Goal: Leave review/rating: Share an evaluation or opinion about a product, service, or content

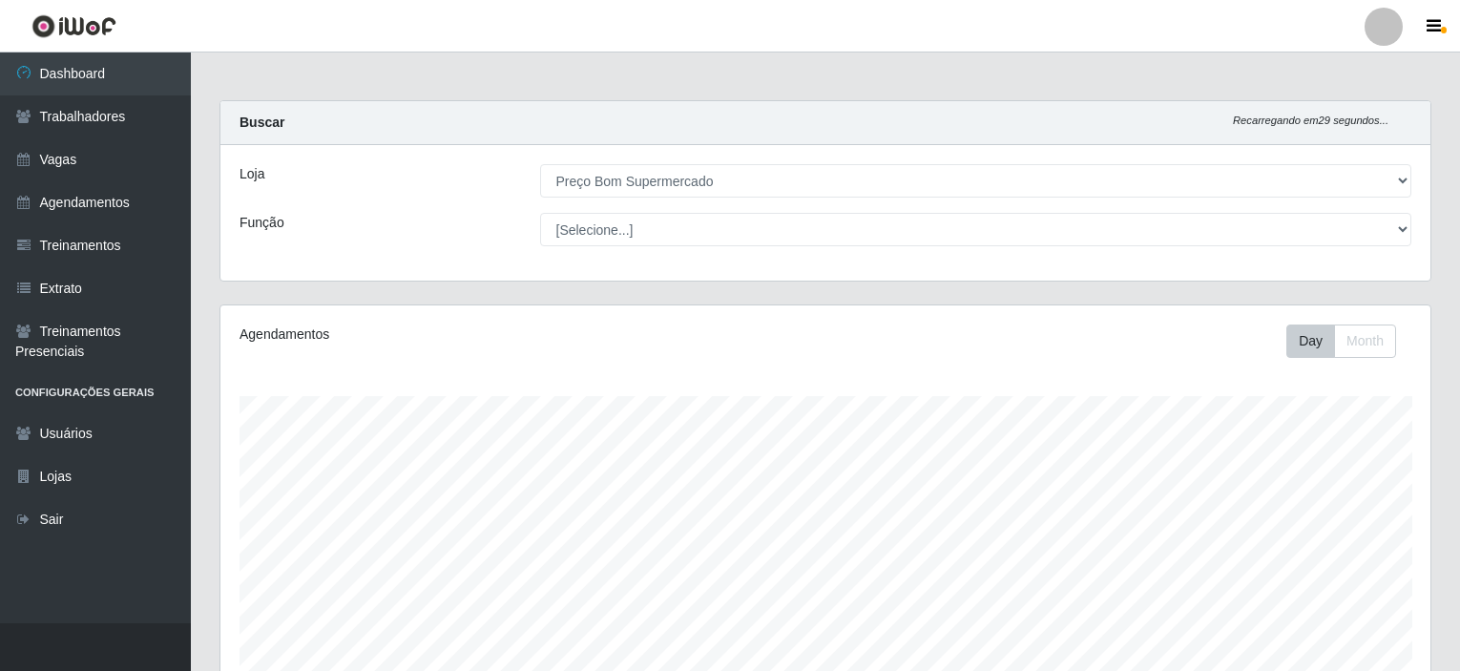
select select "387"
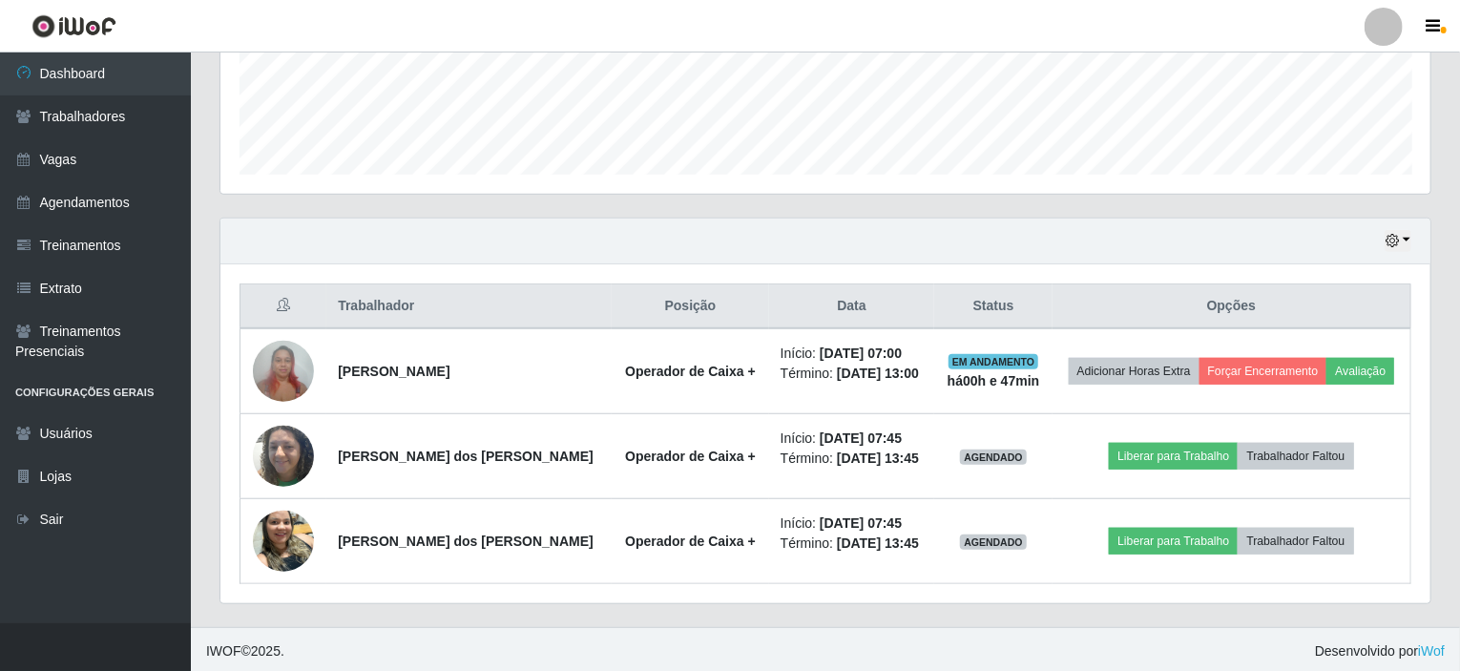
scroll to position [396, 1210]
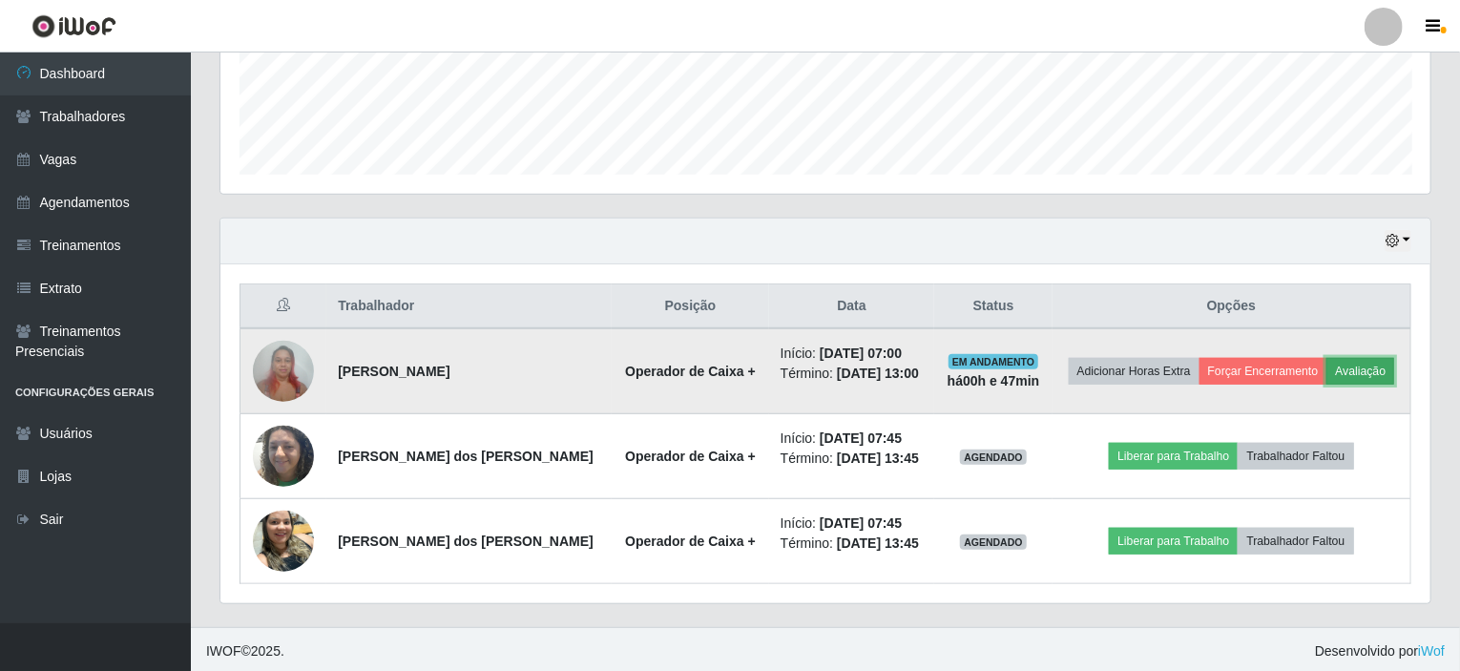
click at [1358, 369] on button "Avaliação" at bounding box center [1360, 371] width 68 height 27
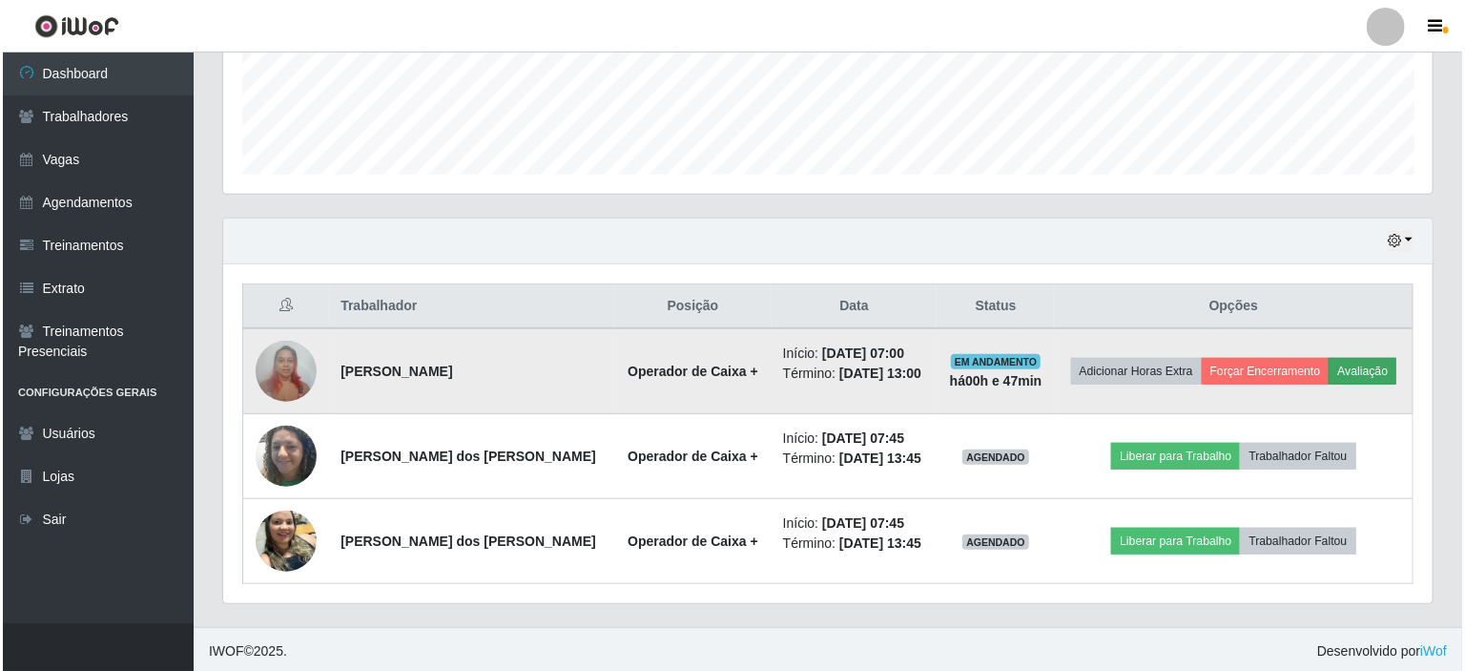
scroll to position [396, 1202]
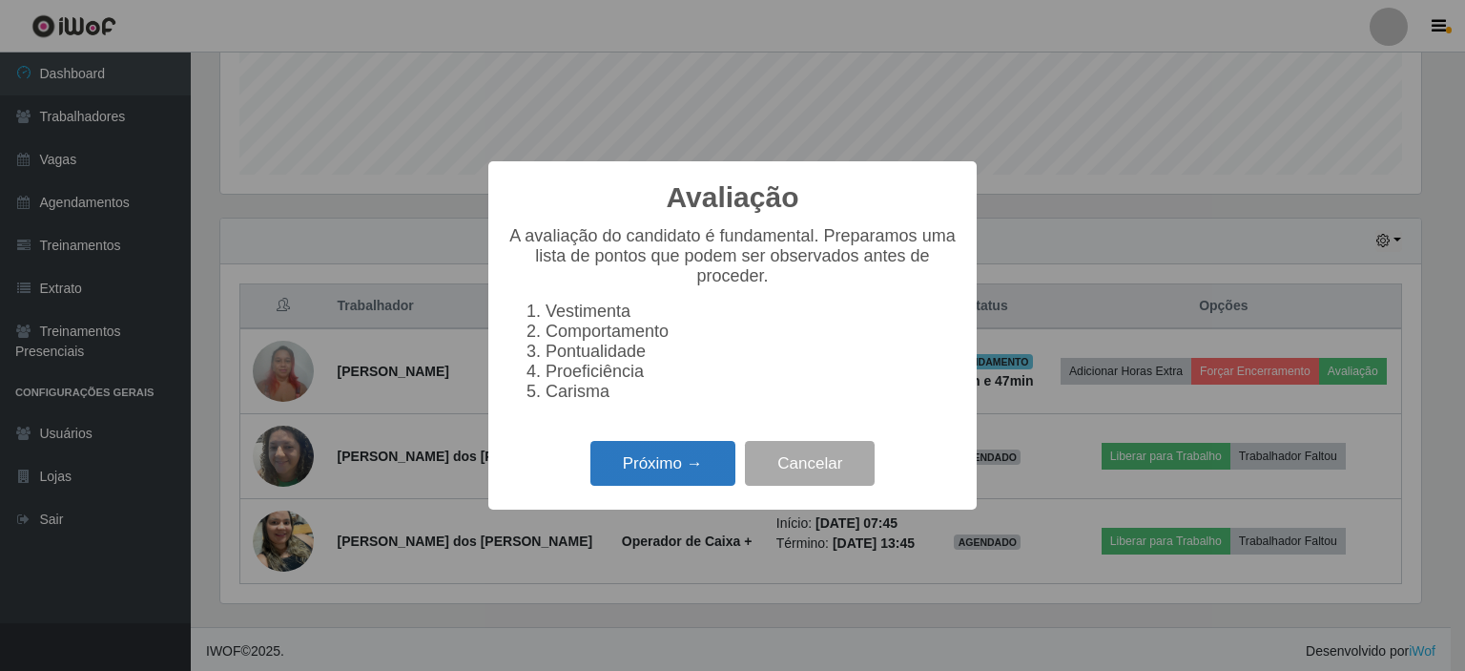
click at [650, 479] on button "Próximo →" at bounding box center [663, 463] width 145 height 45
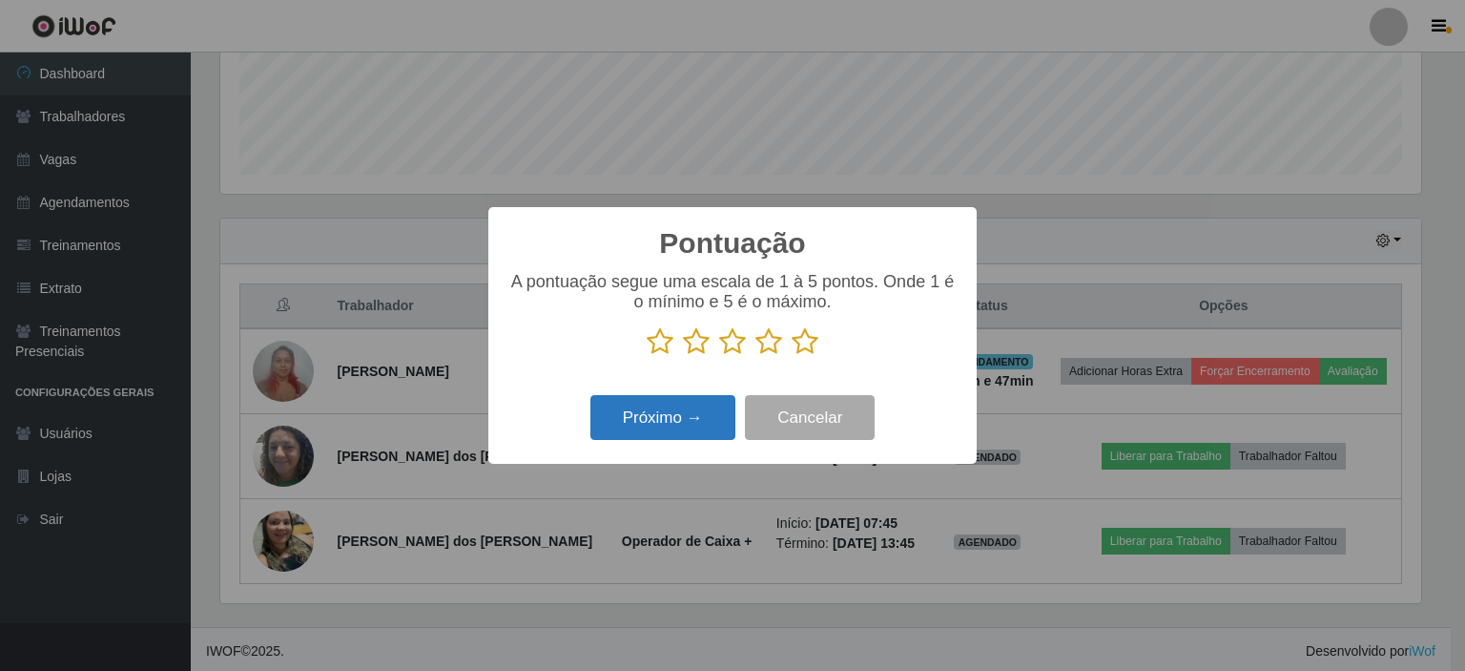
scroll to position [953687, 952881]
click at [805, 342] on icon at bounding box center [805, 341] width 27 height 29
click at [792, 356] on input "radio" at bounding box center [792, 356] width 0 height 0
click at [647, 424] on button "Próximo →" at bounding box center [663, 417] width 145 height 45
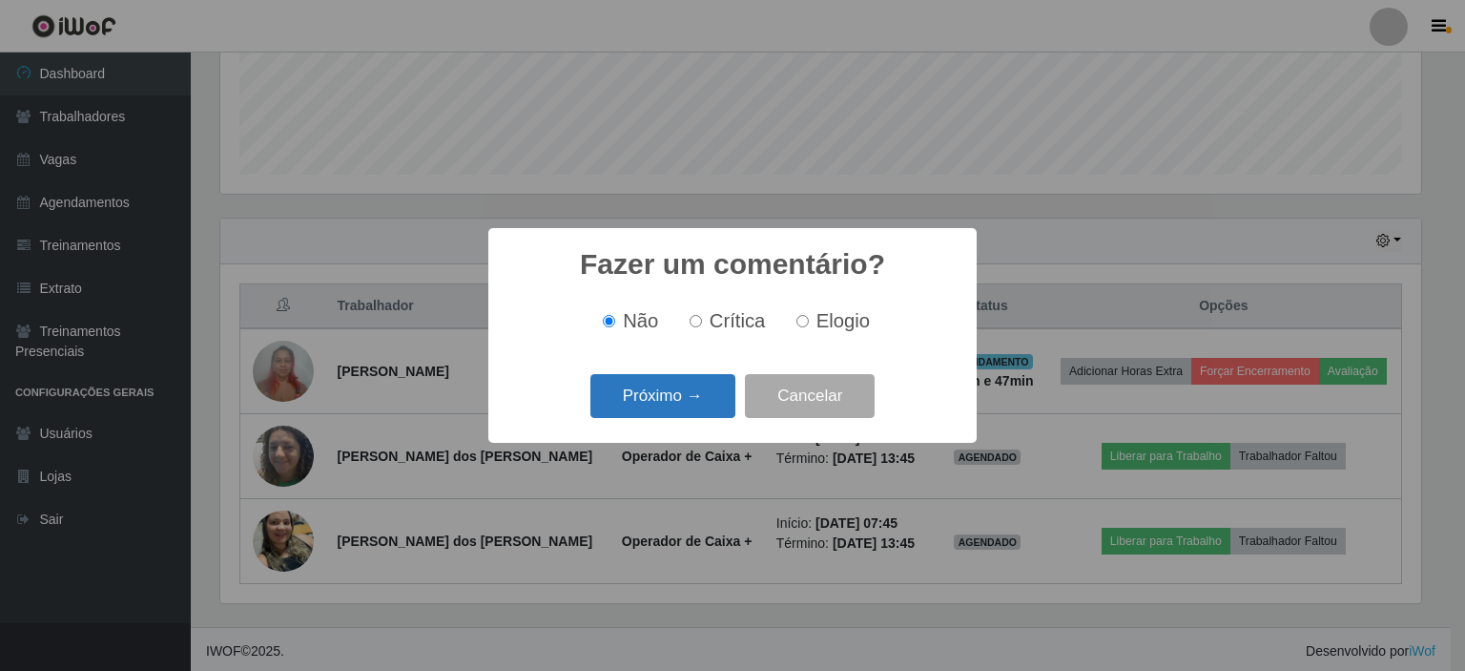
click at [663, 403] on button "Próximo →" at bounding box center [663, 396] width 145 height 45
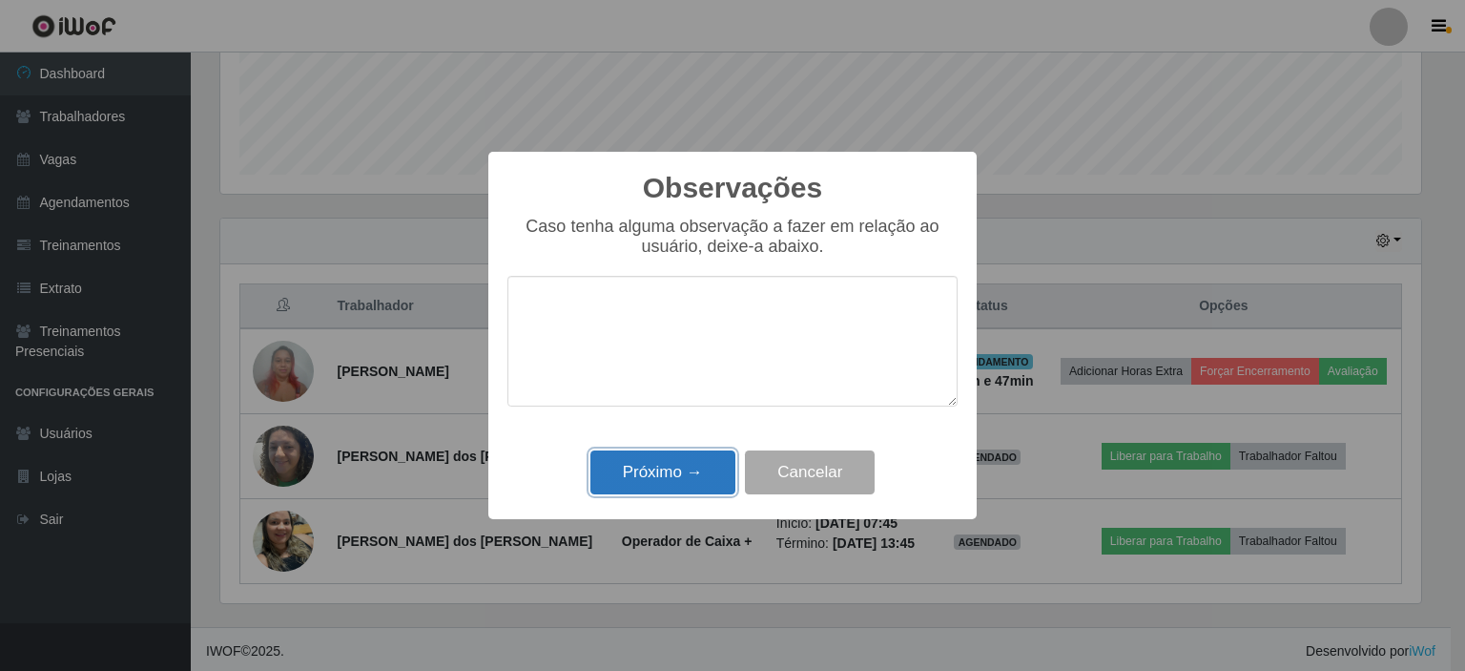
click at [650, 470] on button "Próximo →" at bounding box center [663, 472] width 145 height 45
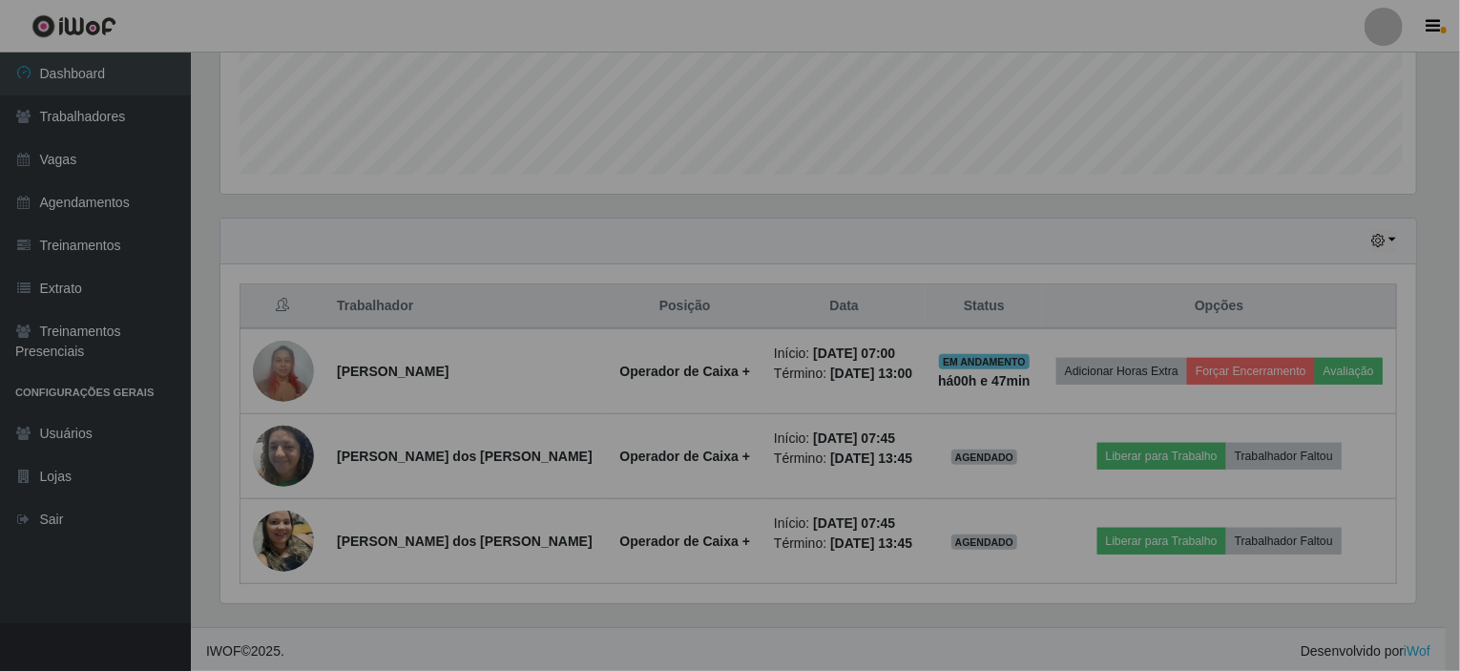
scroll to position [396, 1210]
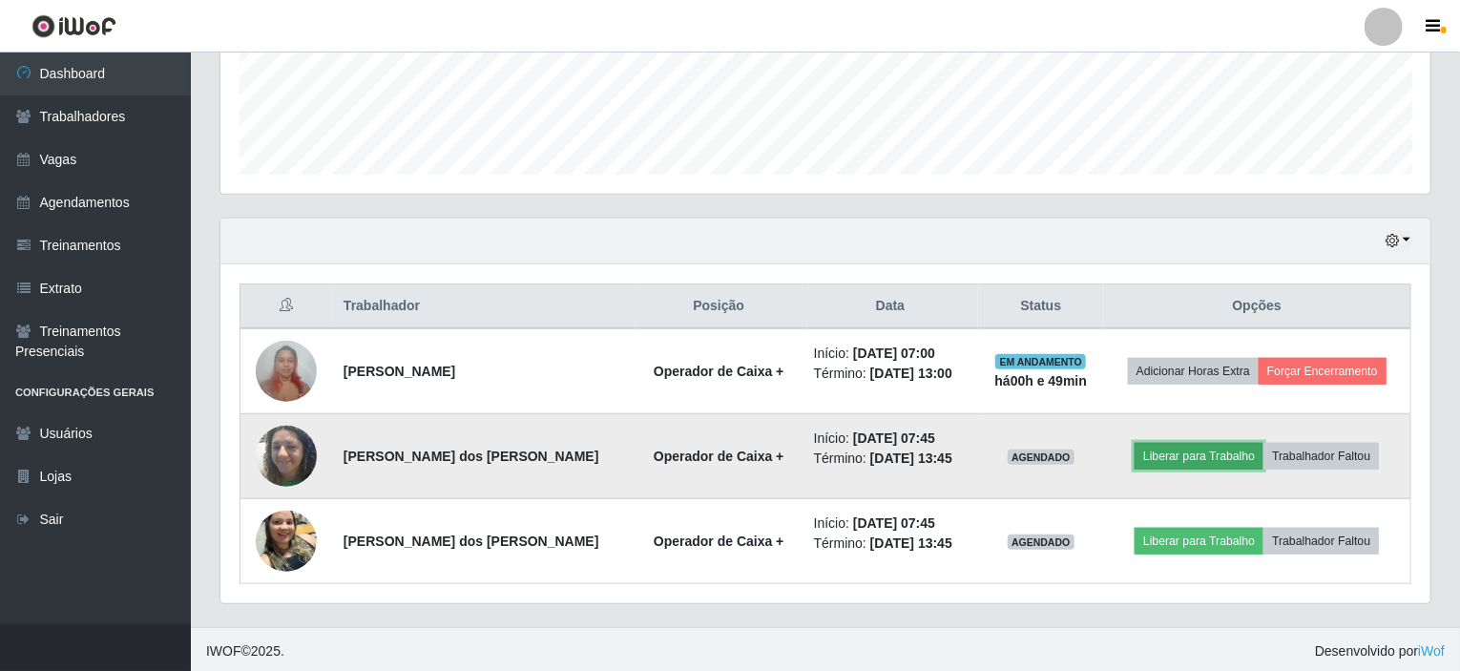
click at [1214, 461] on button "Liberar para Trabalho" at bounding box center [1198, 456] width 129 height 27
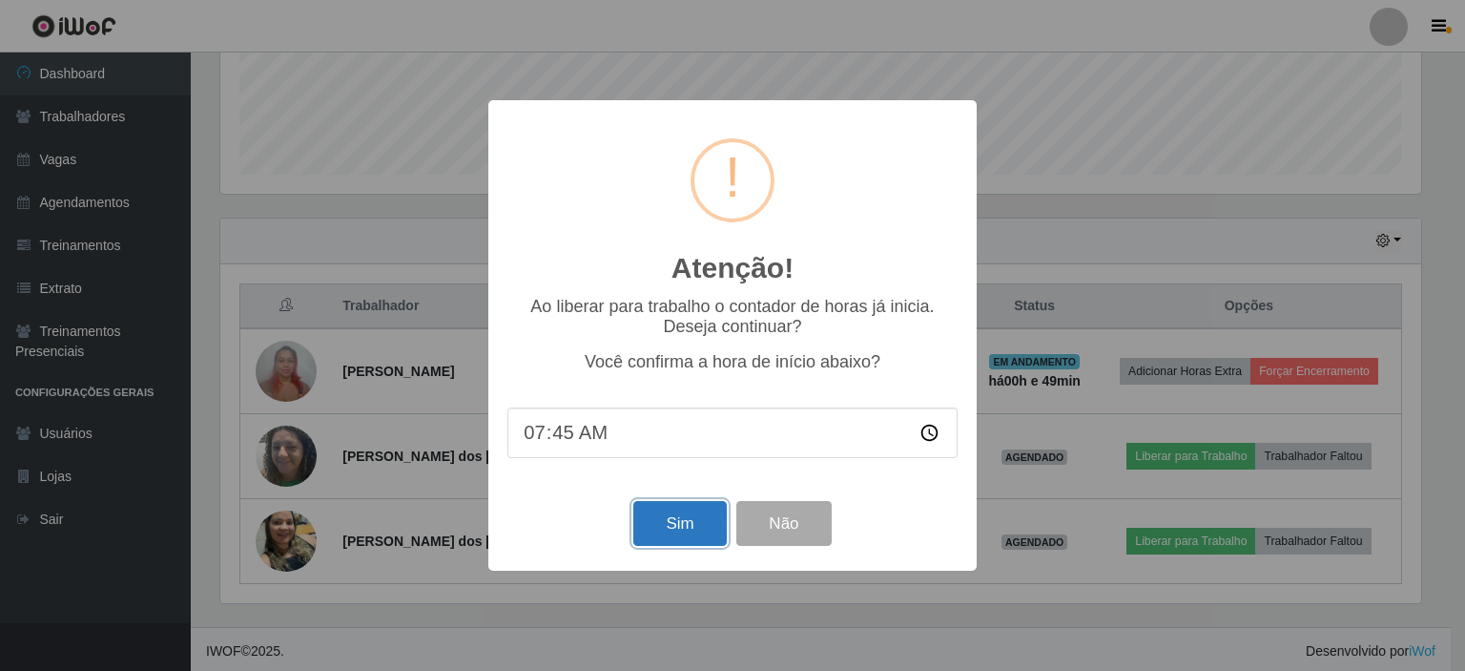
click at [660, 522] on button "Sim" at bounding box center [680, 523] width 93 height 45
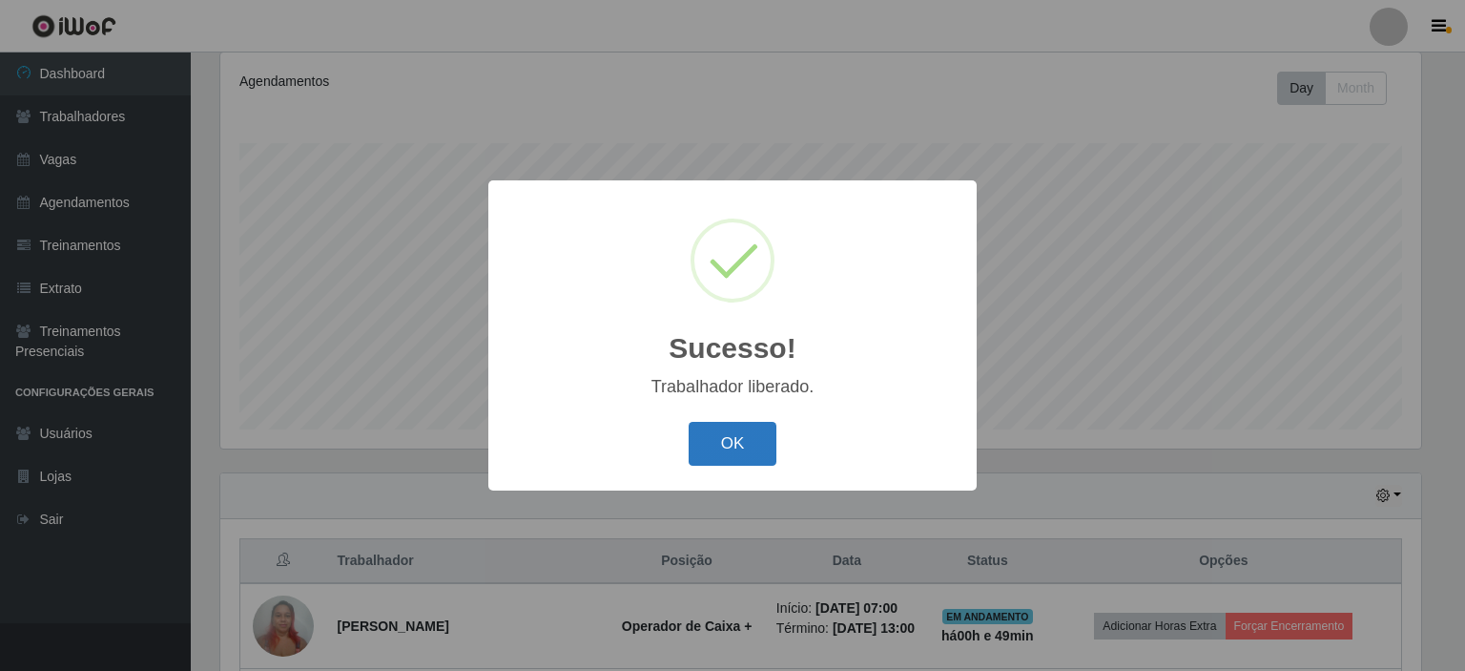
click at [734, 438] on button "OK" at bounding box center [733, 444] width 89 height 45
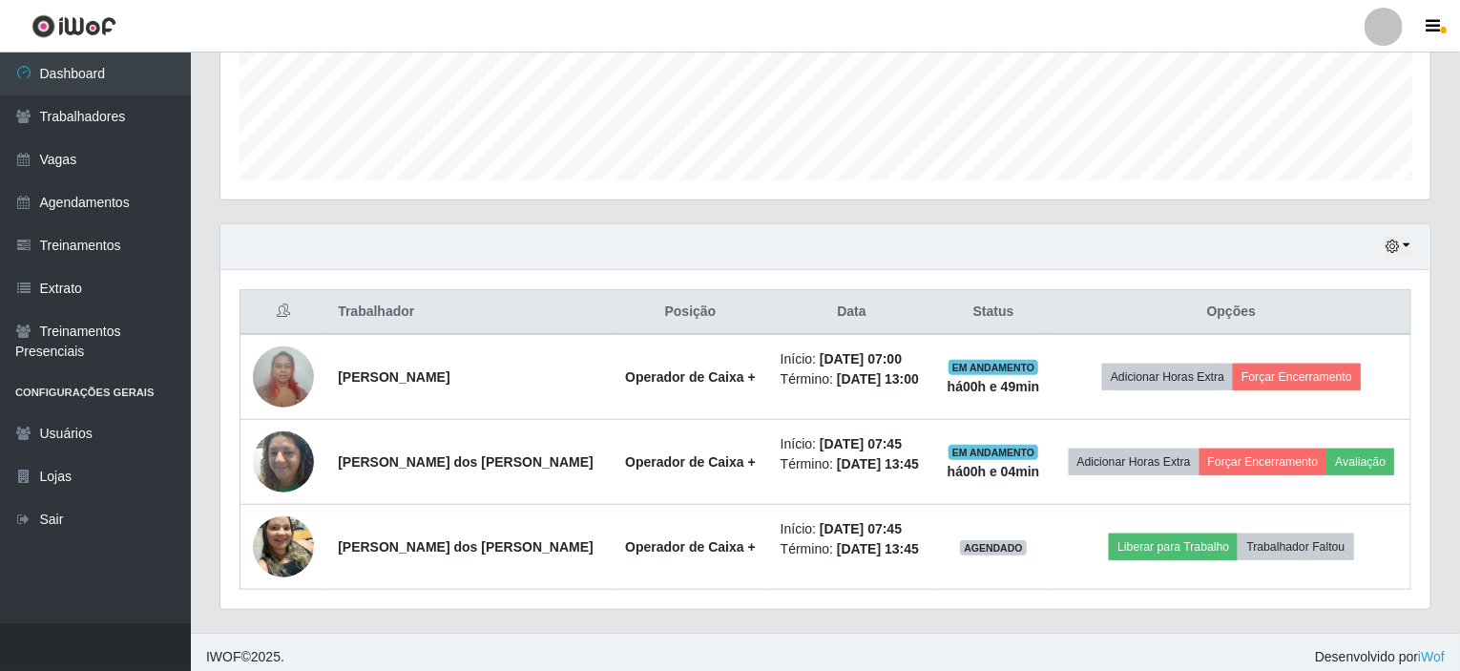
scroll to position [508, 0]
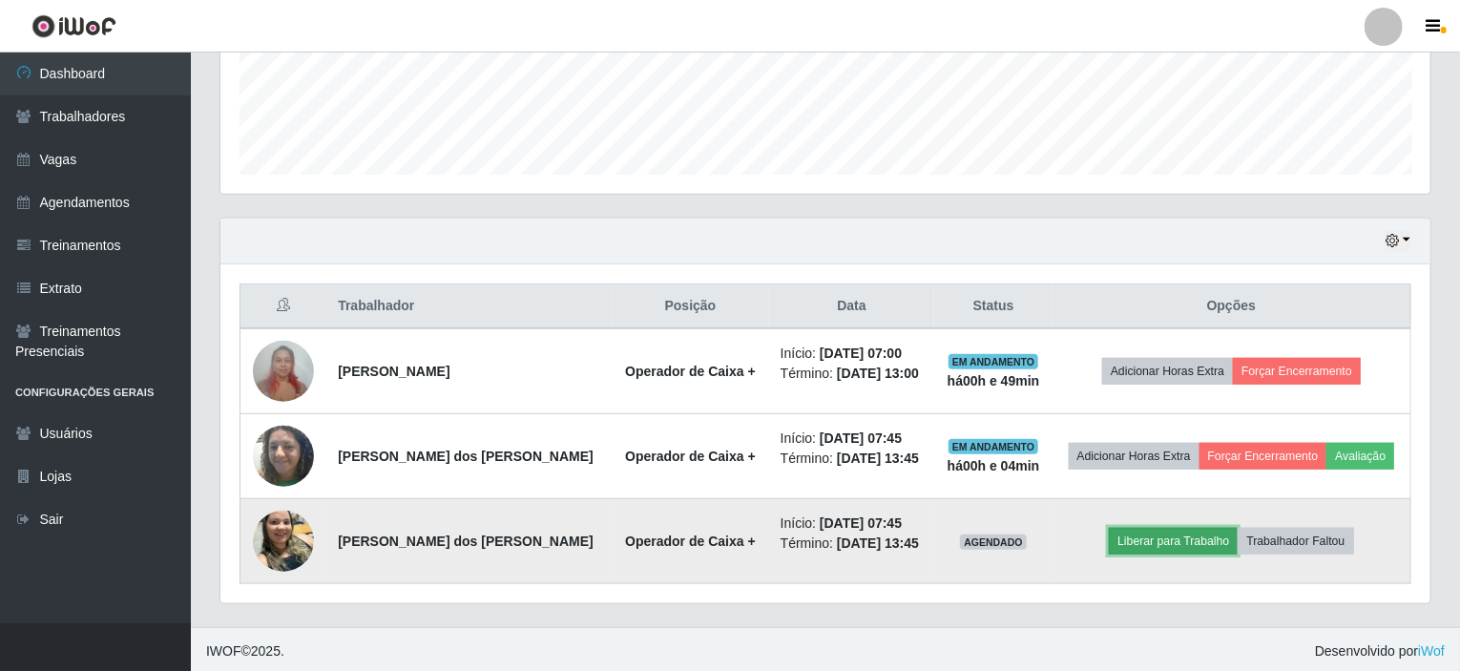
click at [1166, 543] on button "Liberar para Trabalho" at bounding box center [1173, 541] width 129 height 27
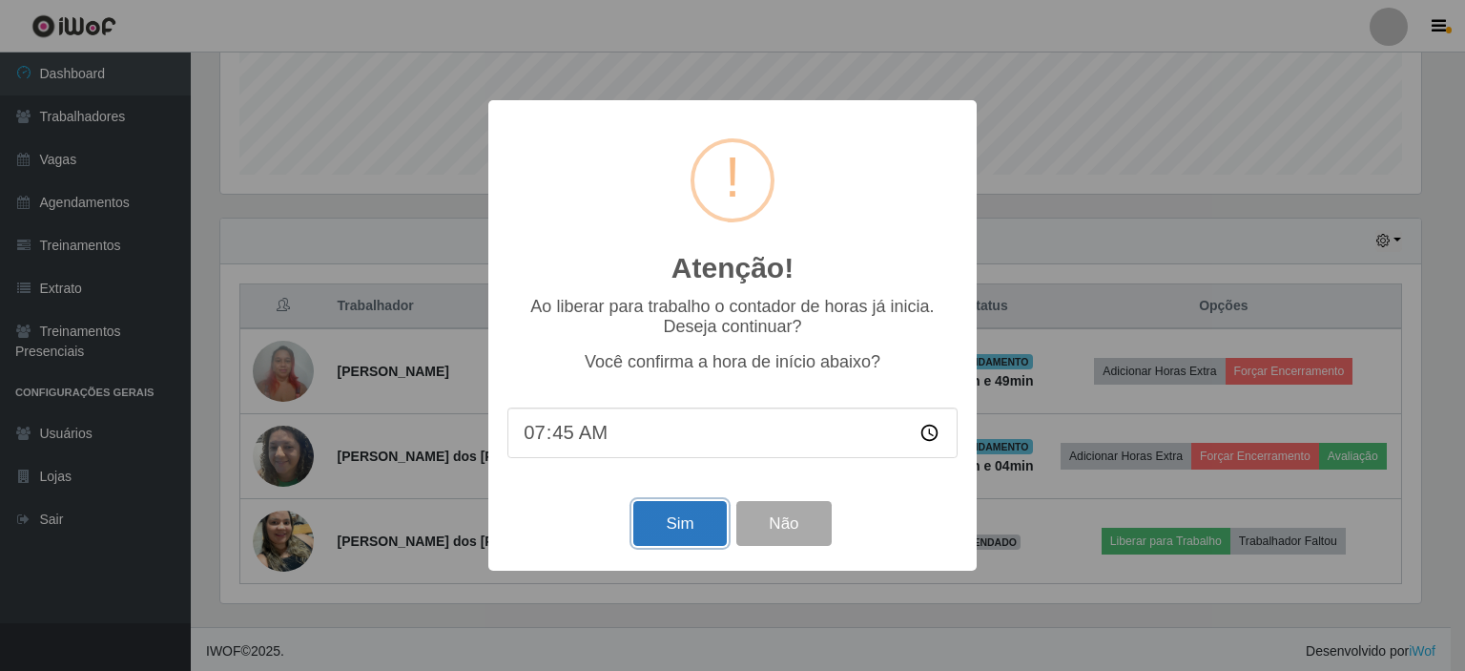
click at [656, 526] on button "Sim" at bounding box center [680, 523] width 93 height 45
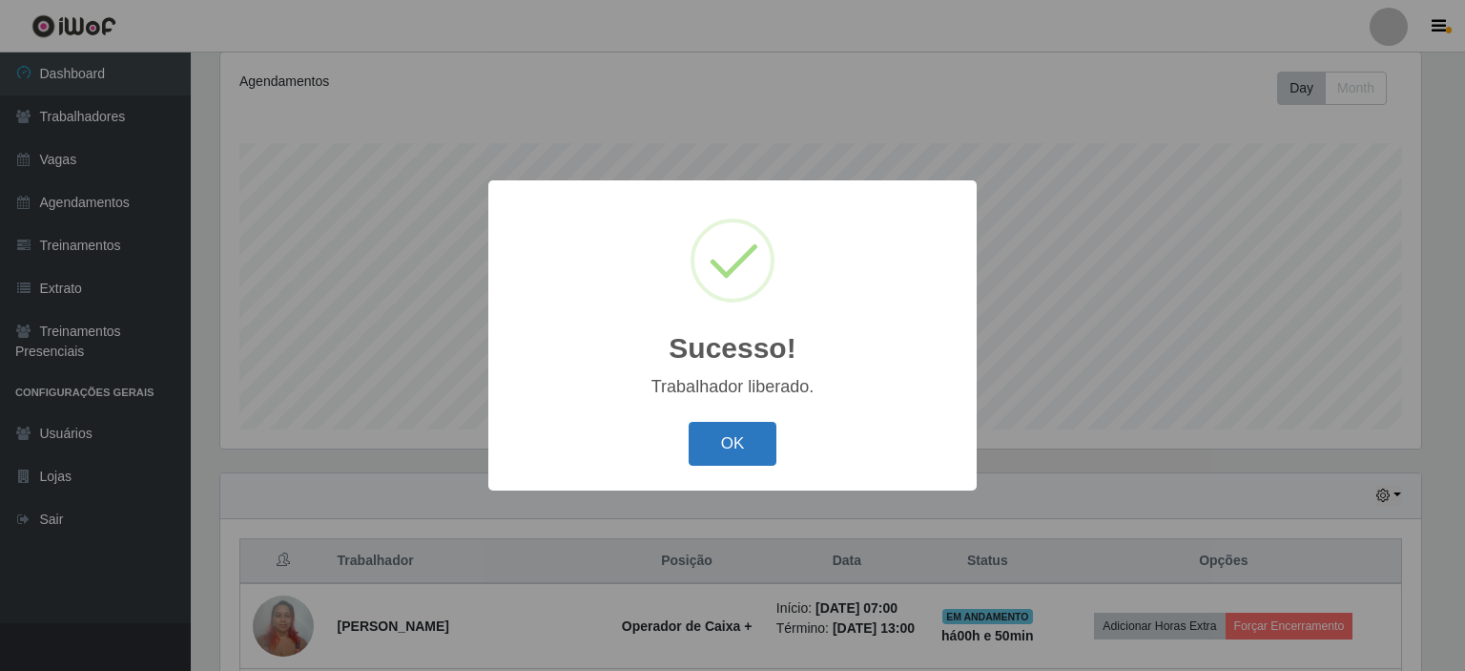
click at [726, 457] on button "OK" at bounding box center [733, 444] width 89 height 45
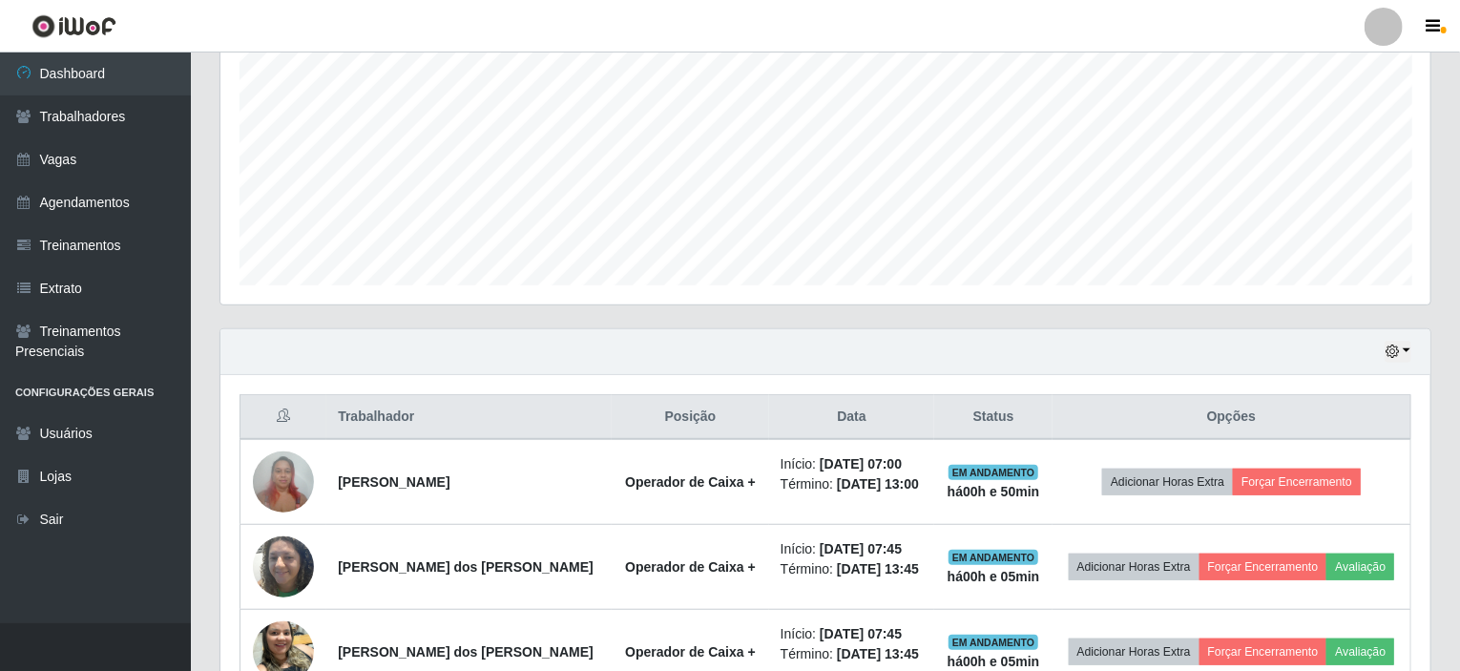
scroll to position [508, 0]
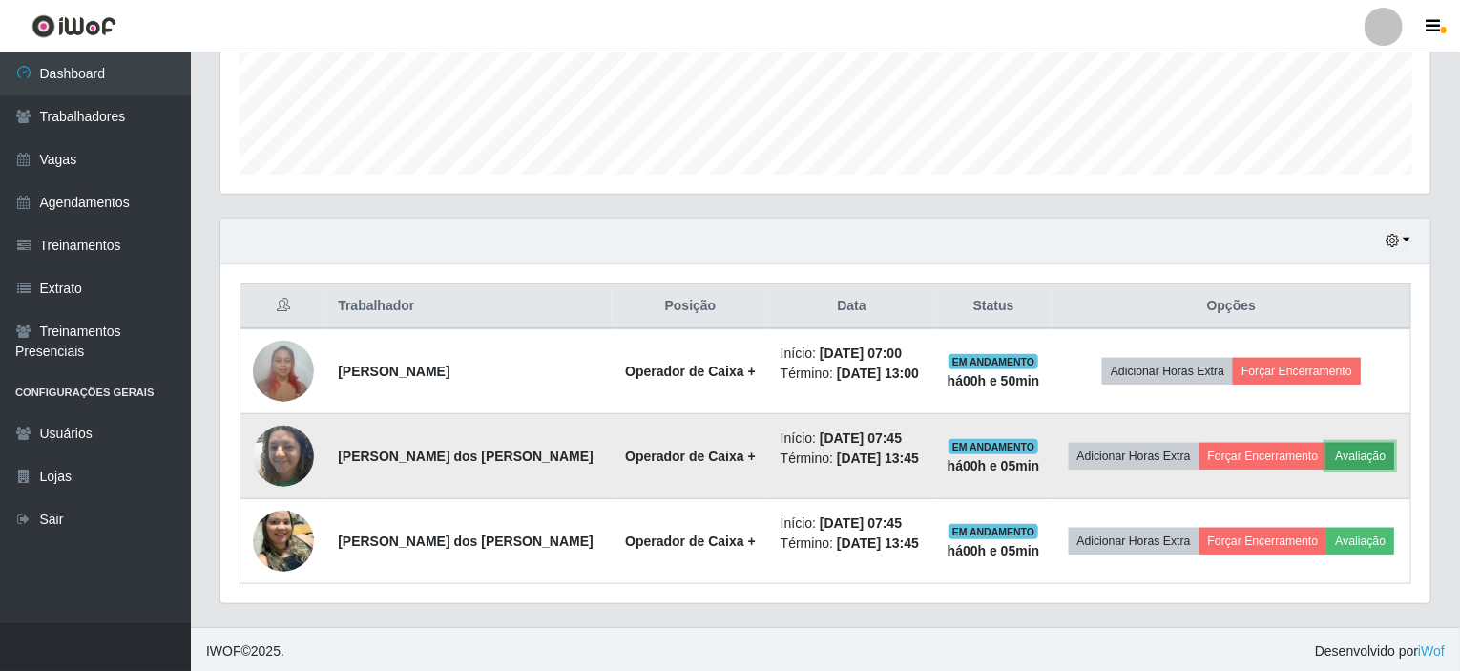
click at [1361, 448] on button "Avaliação" at bounding box center [1360, 456] width 68 height 27
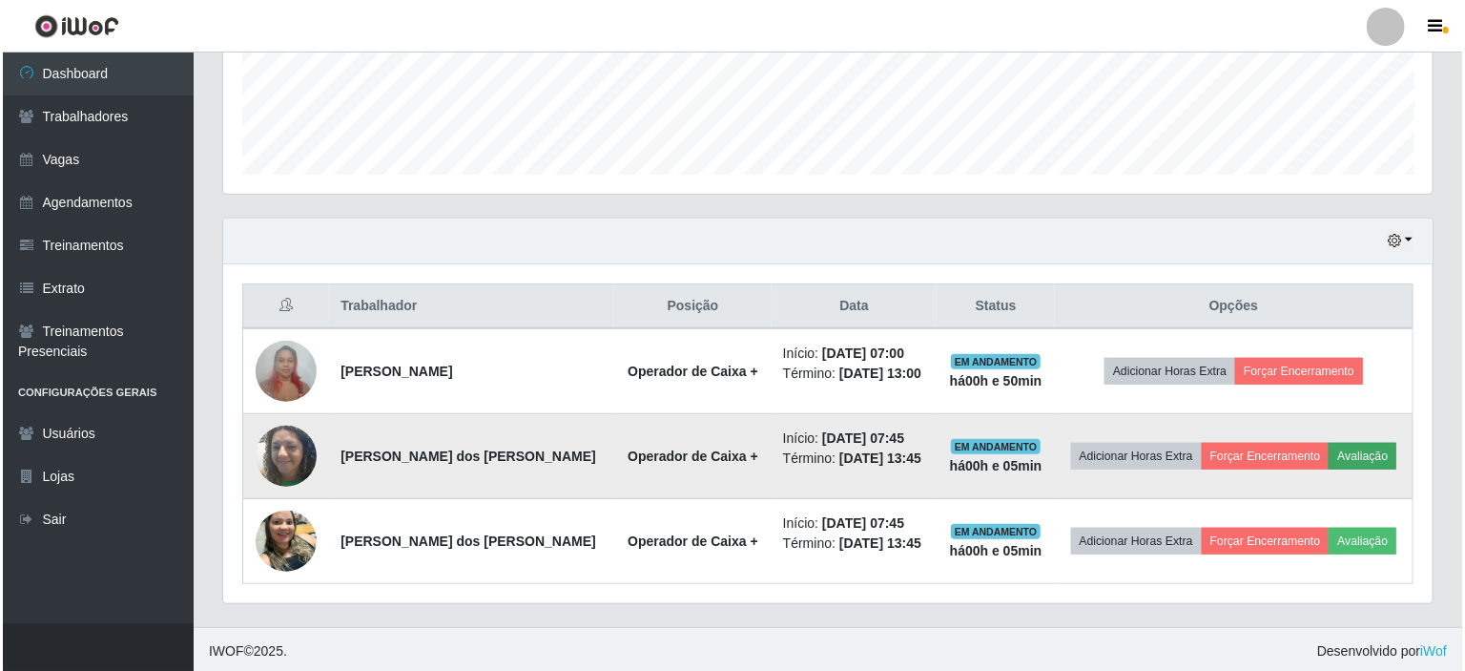
scroll to position [396, 1202]
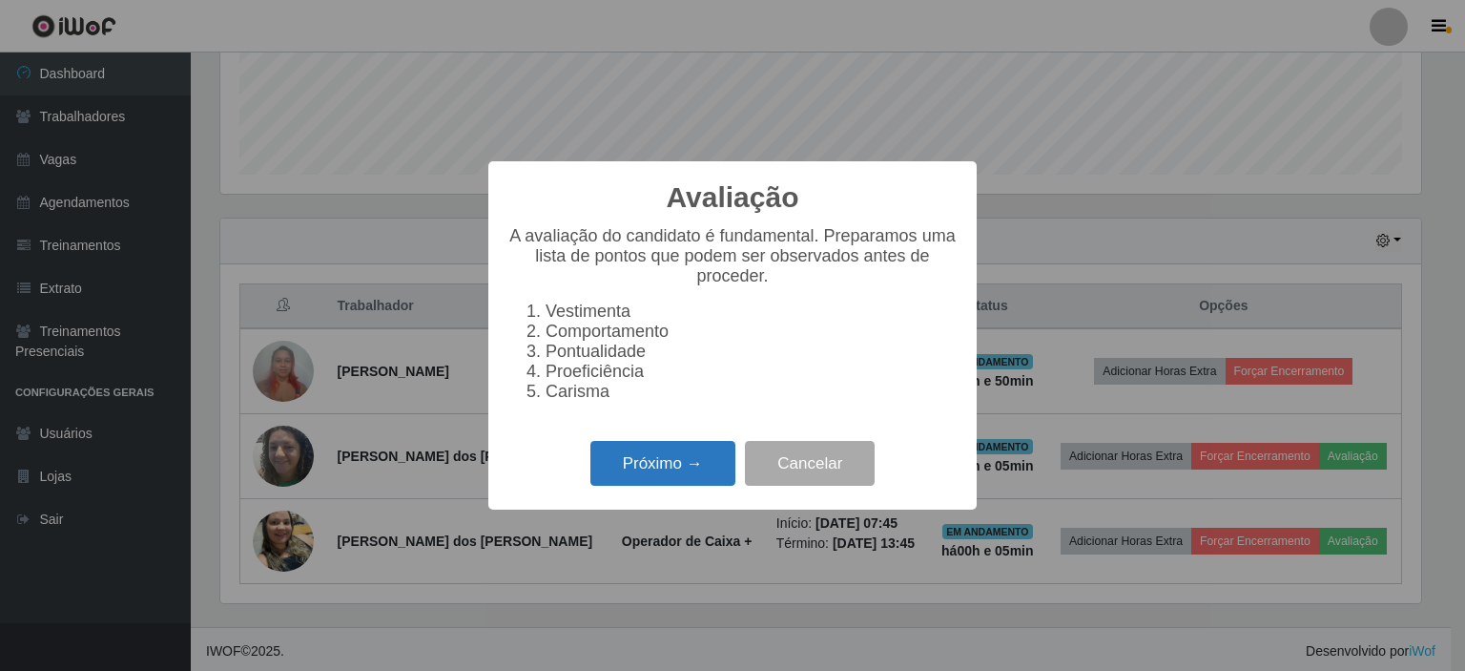
click at [637, 472] on button "Próximo →" at bounding box center [663, 463] width 145 height 45
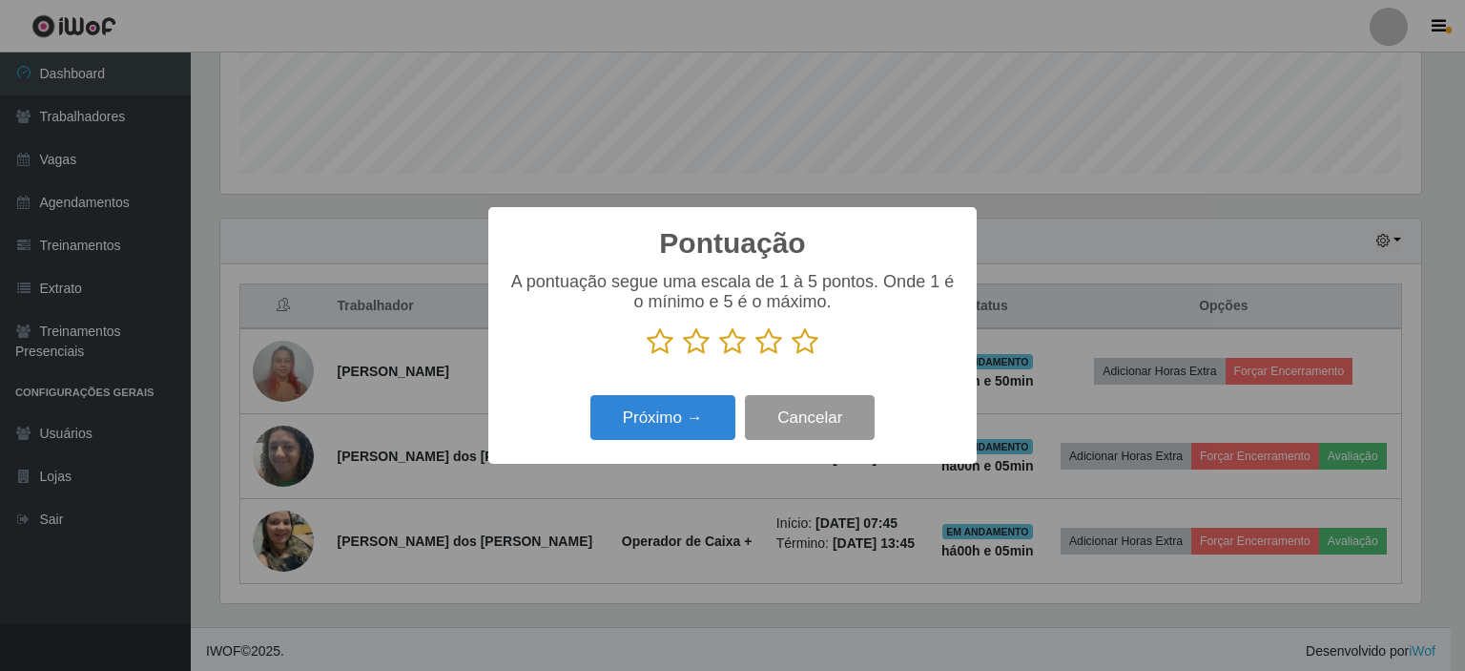
scroll to position [953687, 952881]
click at [804, 352] on icon at bounding box center [805, 341] width 27 height 29
click at [792, 356] on input "radio" at bounding box center [792, 356] width 0 height 0
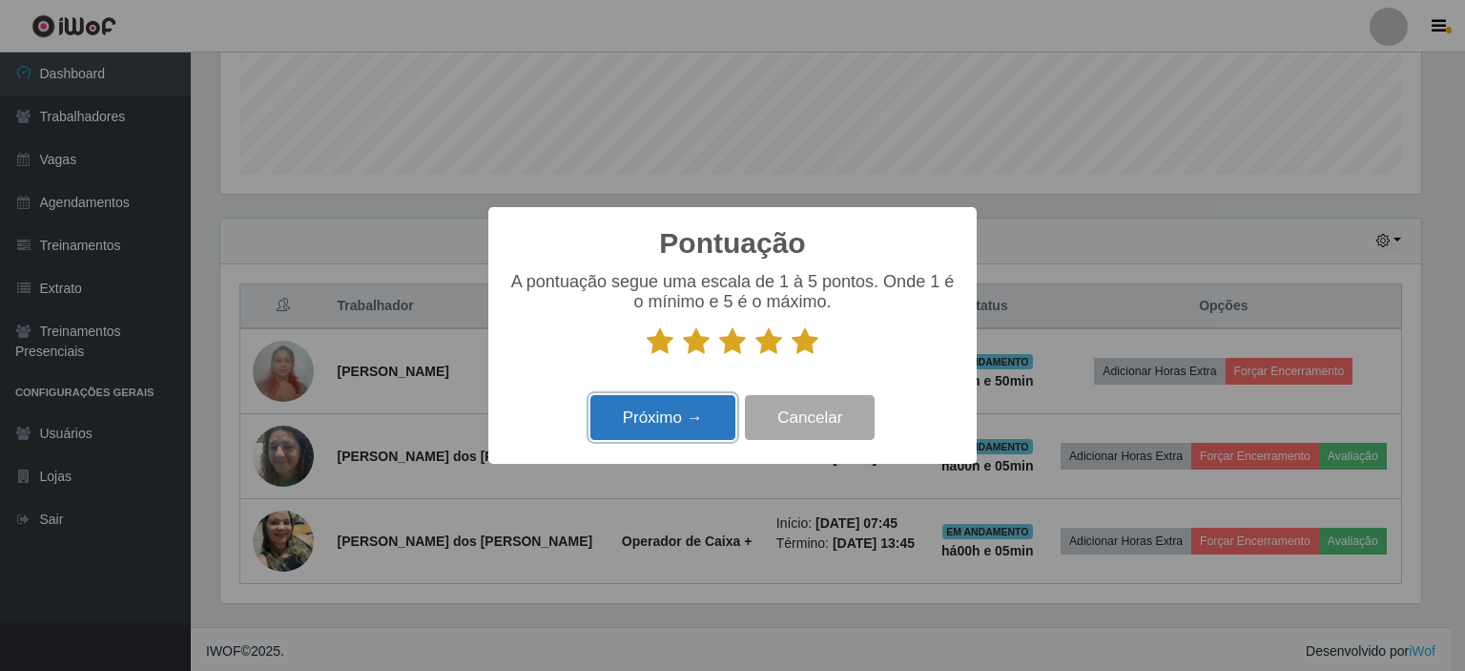
click at [645, 429] on button "Próximo →" at bounding box center [663, 417] width 145 height 45
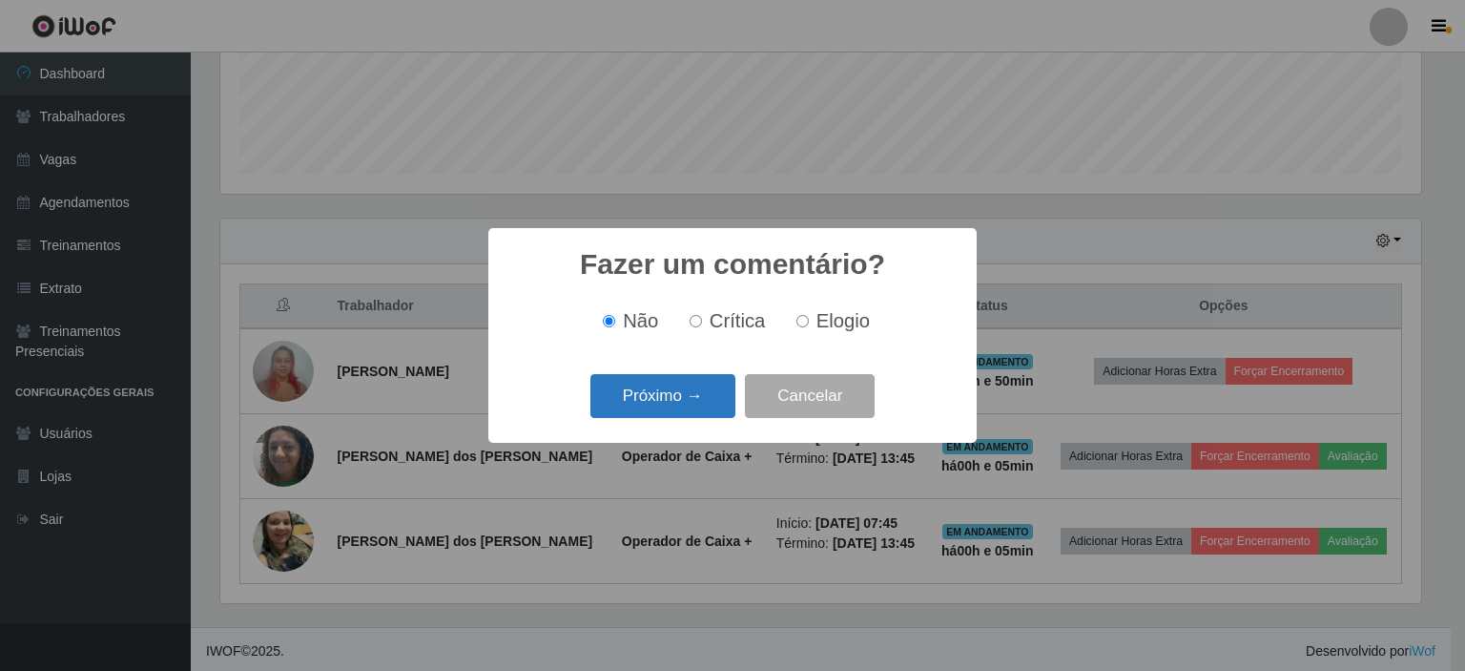
click at [653, 400] on button "Próximo →" at bounding box center [663, 396] width 145 height 45
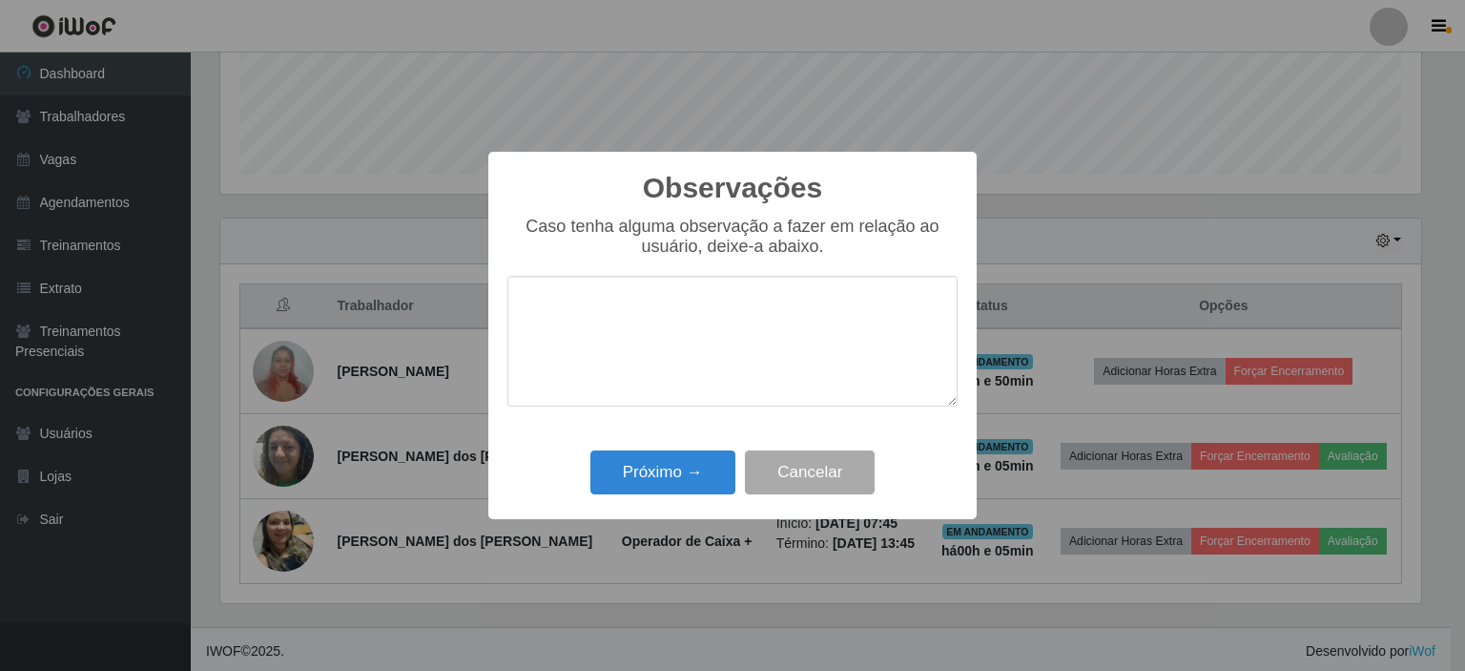
click at [610, 333] on textarea at bounding box center [733, 341] width 450 height 131
type textarea "TUDO OK"
click at [649, 482] on button "Próximo →" at bounding box center [663, 472] width 145 height 45
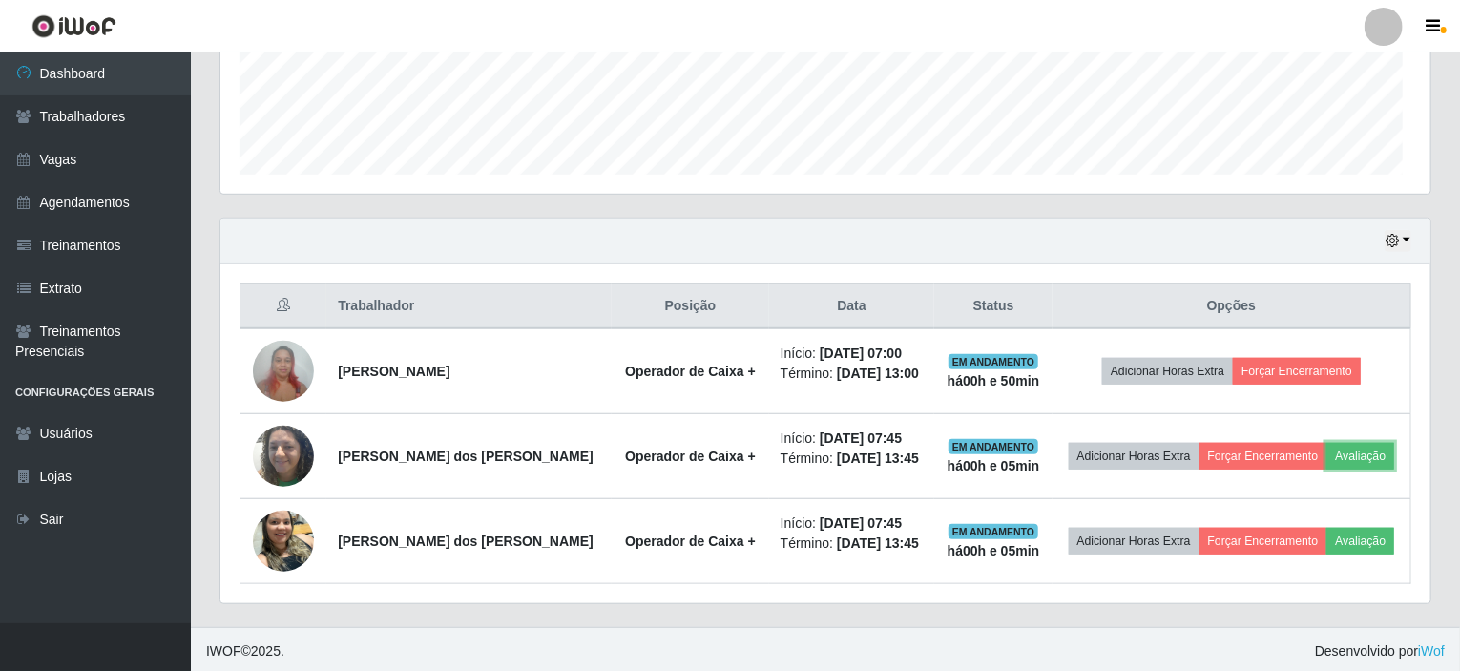
scroll to position [396, 1210]
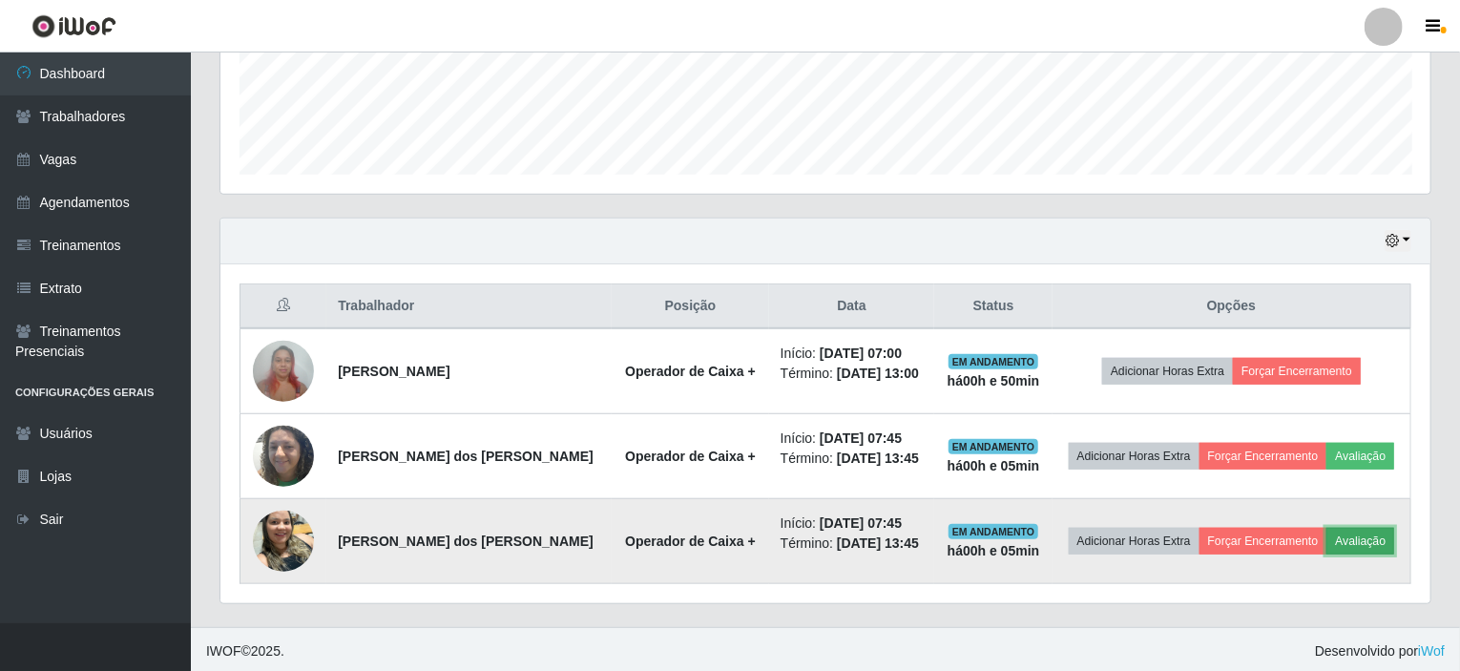
click at [1351, 531] on button "Avaliação" at bounding box center [1360, 541] width 68 height 27
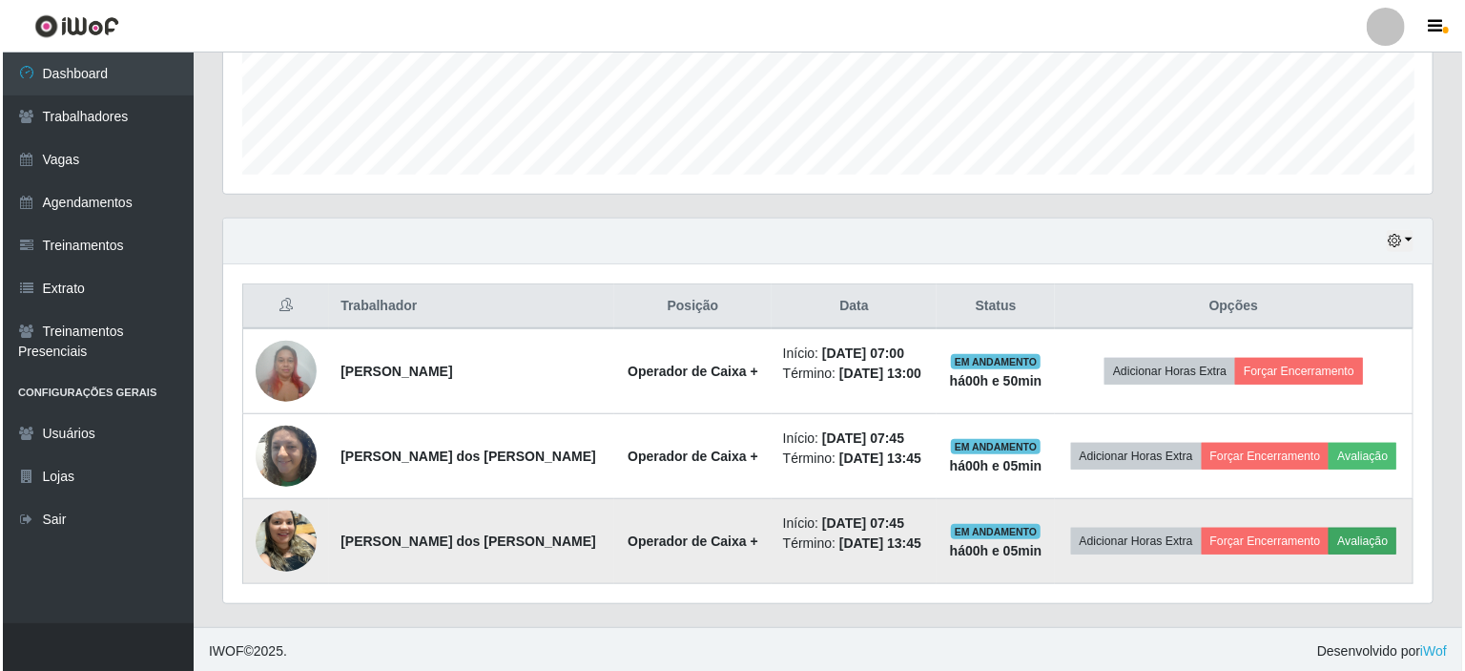
scroll to position [396, 1202]
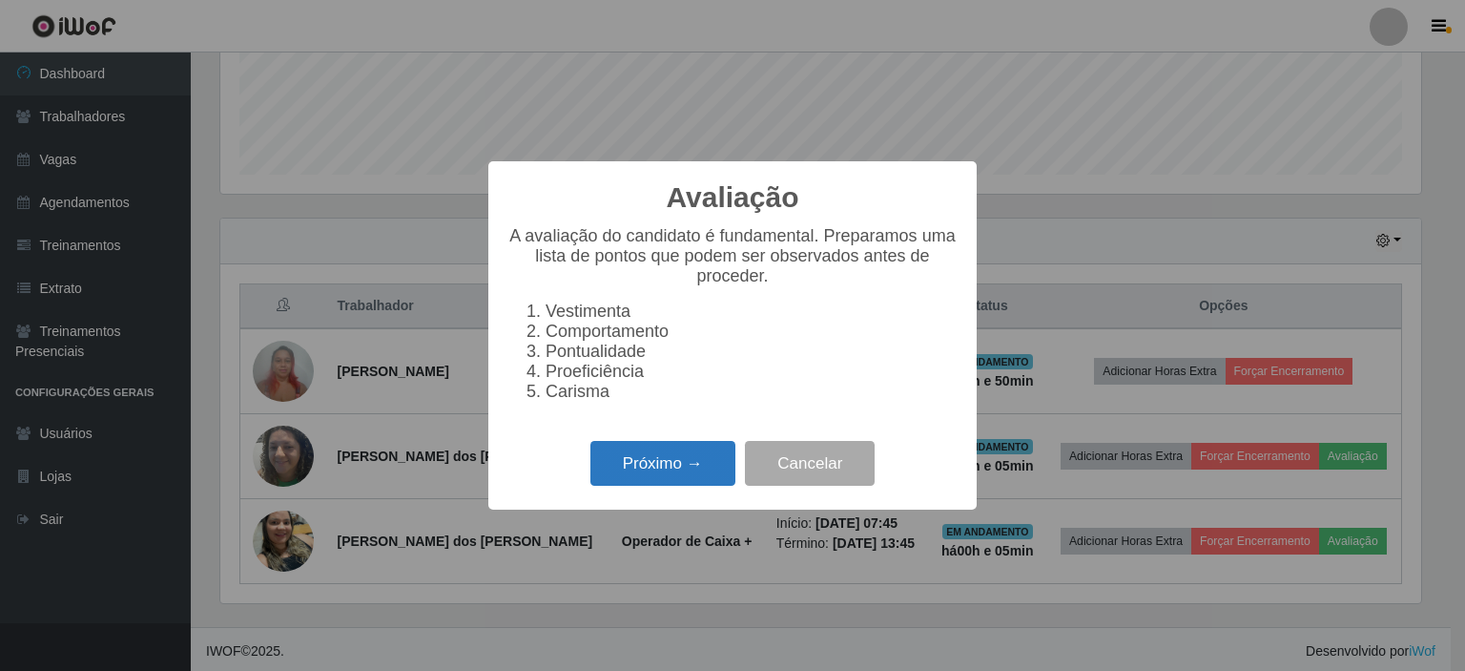
click at [641, 465] on button "Próximo →" at bounding box center [663, 463] width 145 height 45
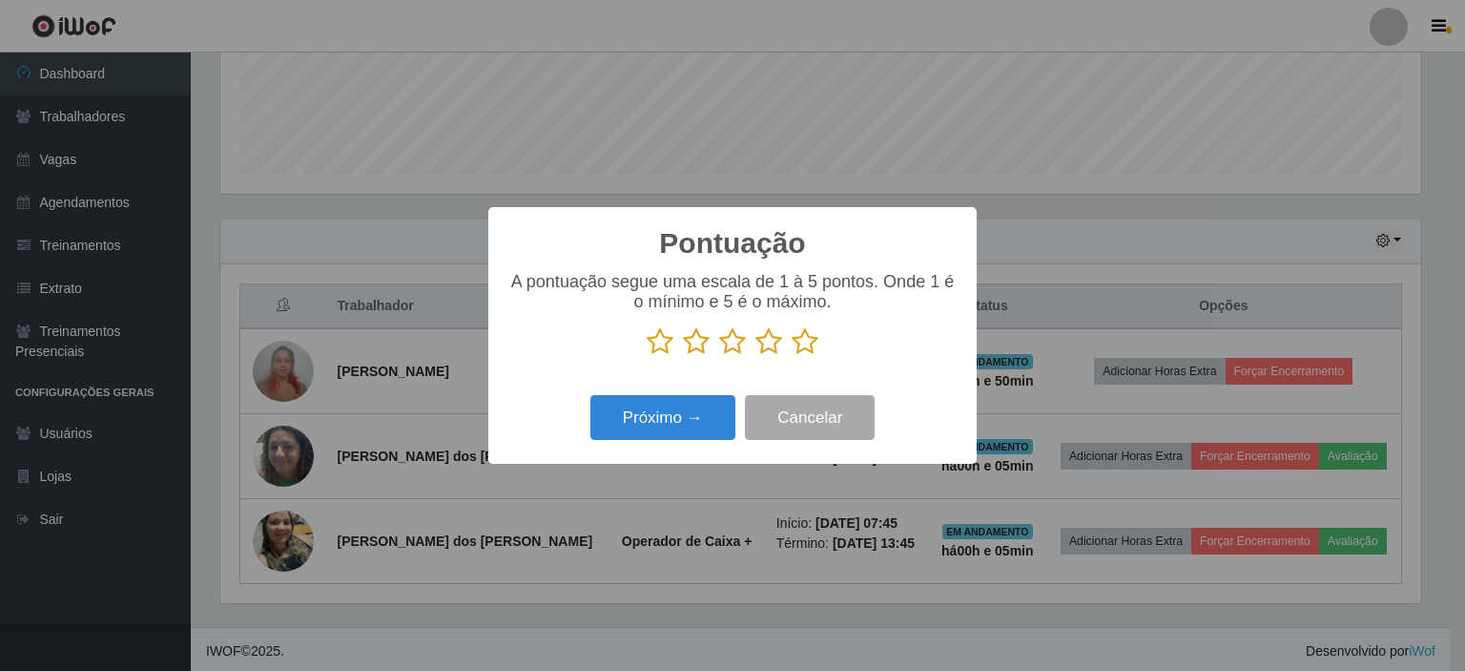
scroll to position [953687, 952881]
click at [798, 345] on icon at bounding box center [805, 341] width 27 height 29
click at [792, 356] on input "radio" at bounding box center [792, 356] width 0 height 0
click at [658, 430] on button "Próximo →" at bounding box center [663, 417] width 145 height 45
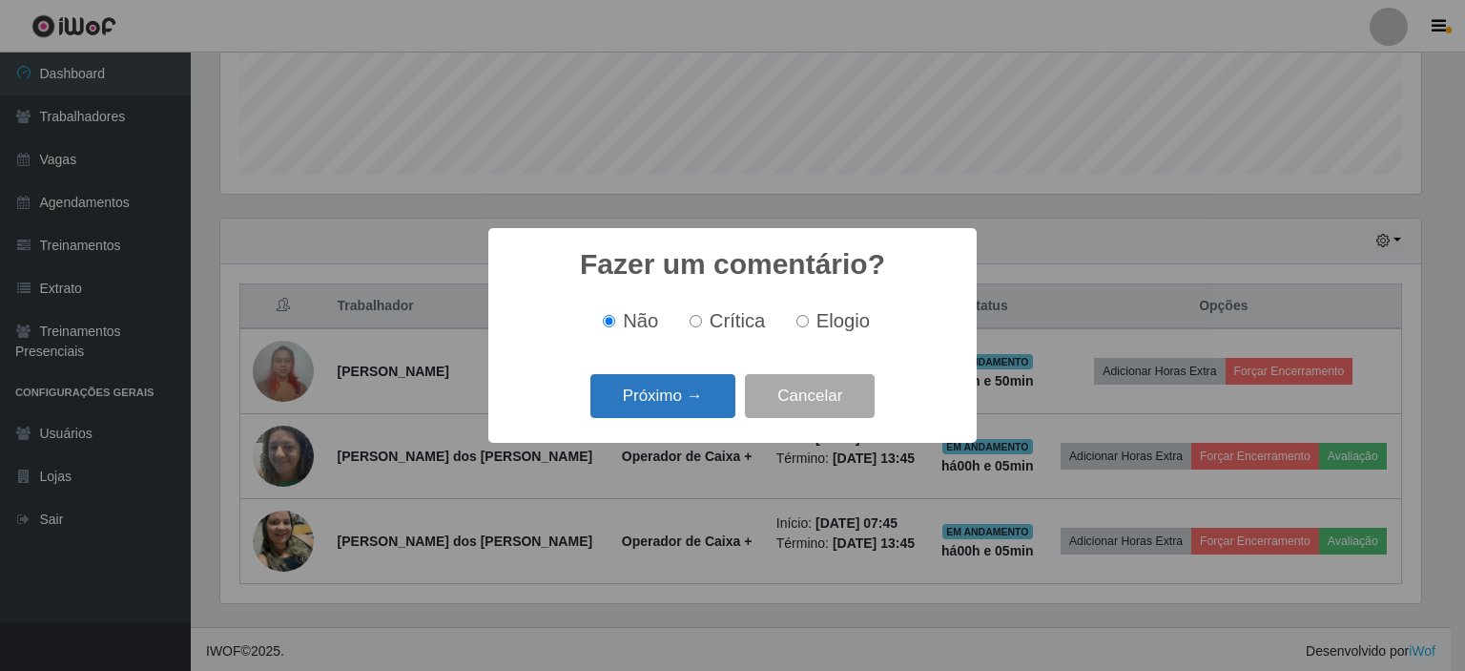
click at [613, 389] on button "Próximo →" at bounding box center [663, 396] width 145 height 45
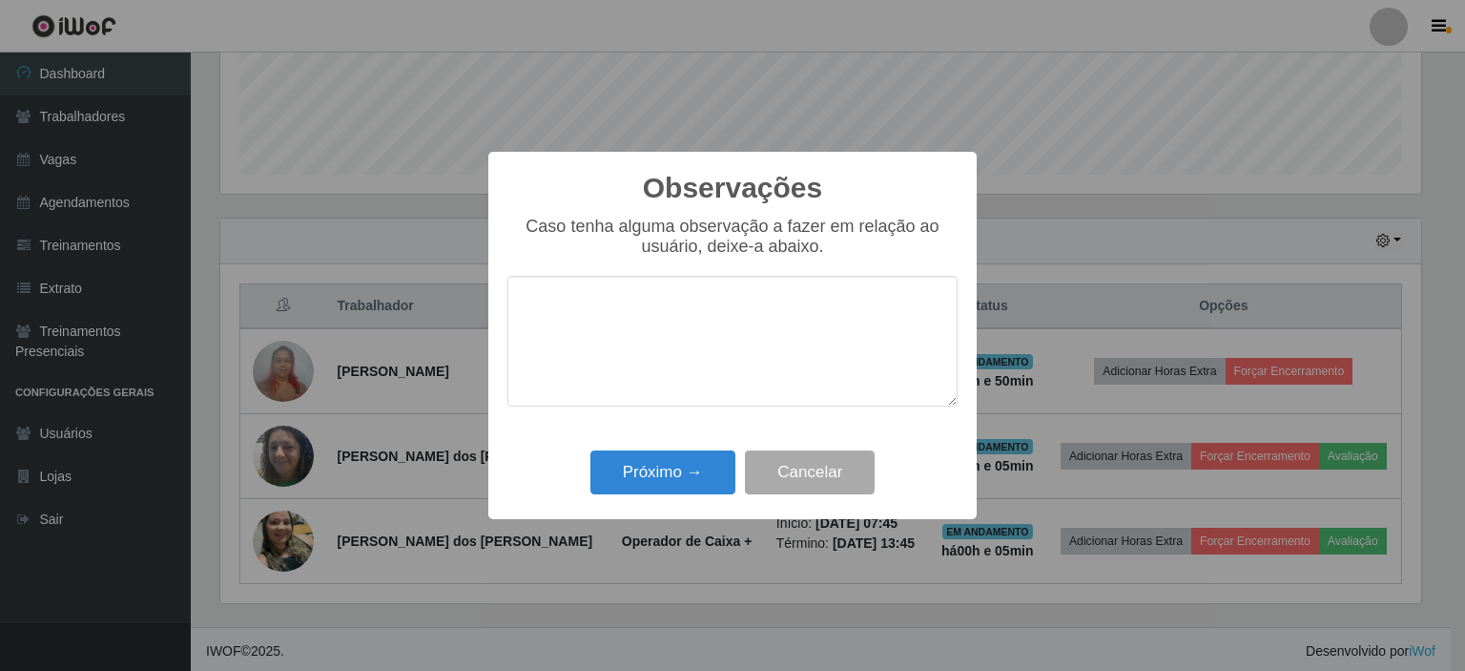
click at [607, 347] on textarea at bounding box center [733, 341] width 450 height 131
type textarea "TUDO OK"
click at [668, 474] on button "Próximo →" at bounding box center [663, 472] width 145 height 45
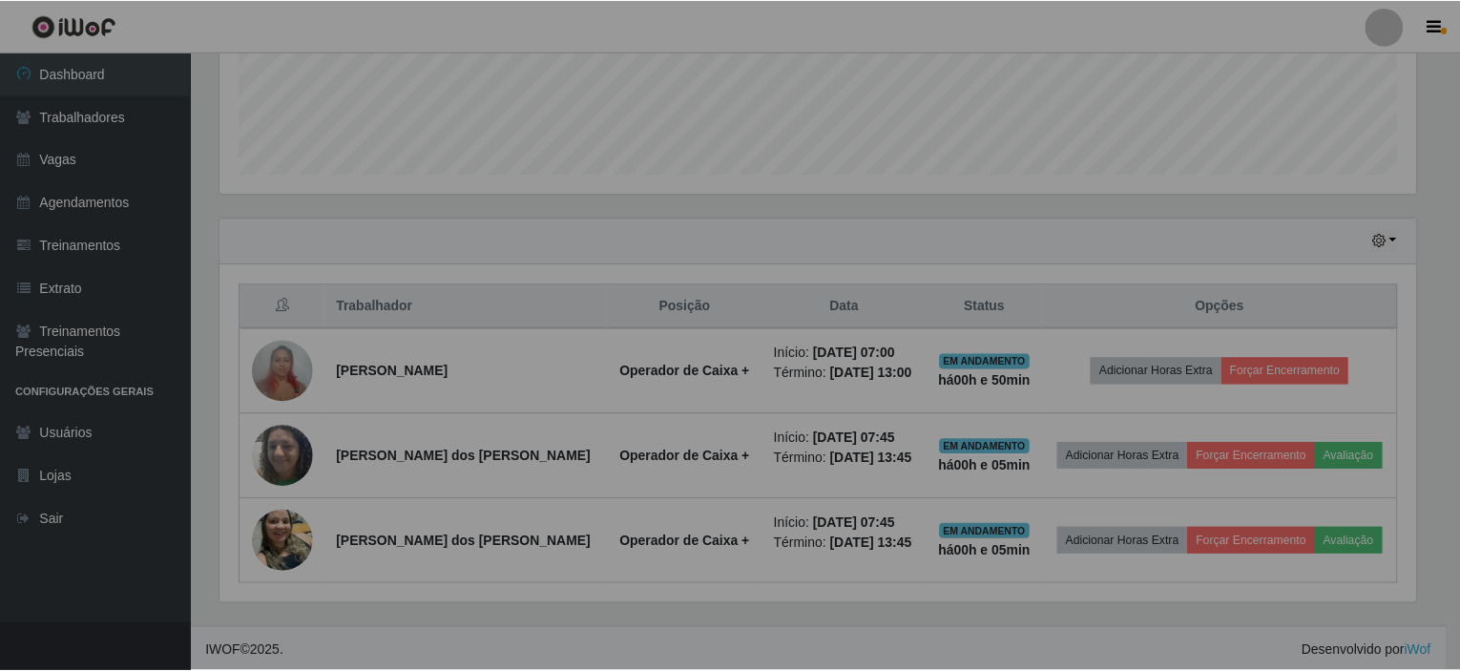
scroll to position [396, 1210]
